Goal: Obtain resource: Obtain resource

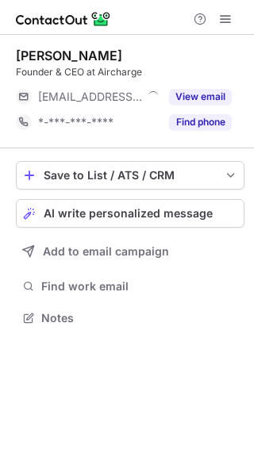
scroll to position [307, 254]
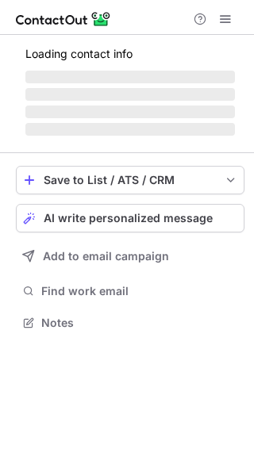
scroll to position [307, 254]
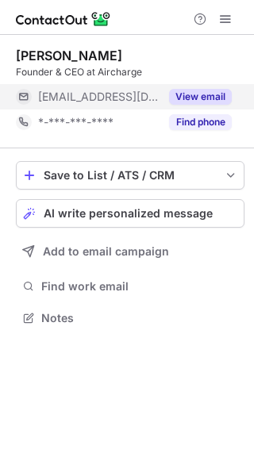
click at [201, 99] on button "View email" at bounding box center [200, 97] width 63 height 16
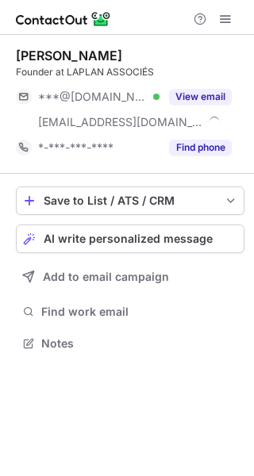
scroll to position [332, 254]
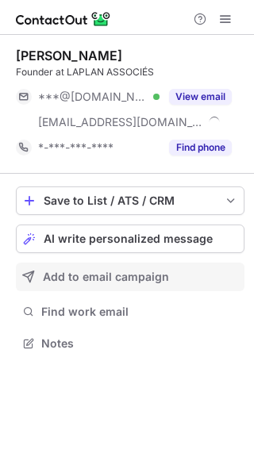
scroll to position [332, 254]
